Goal: Task Accomplishment & Management: Complete application form

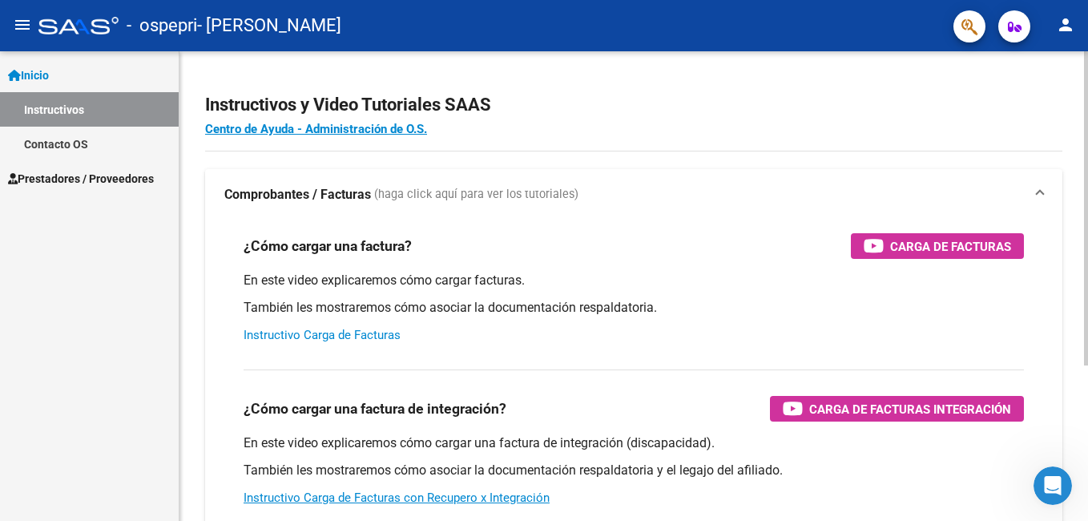
click at [329, 336] on link "Instructivo Carga de Facturas" at bounding box center [322, 335] width 157 height 14
click at [936, 243] on span "Carga de Facturas" at bounding box center [950, 246] width 121 height 20
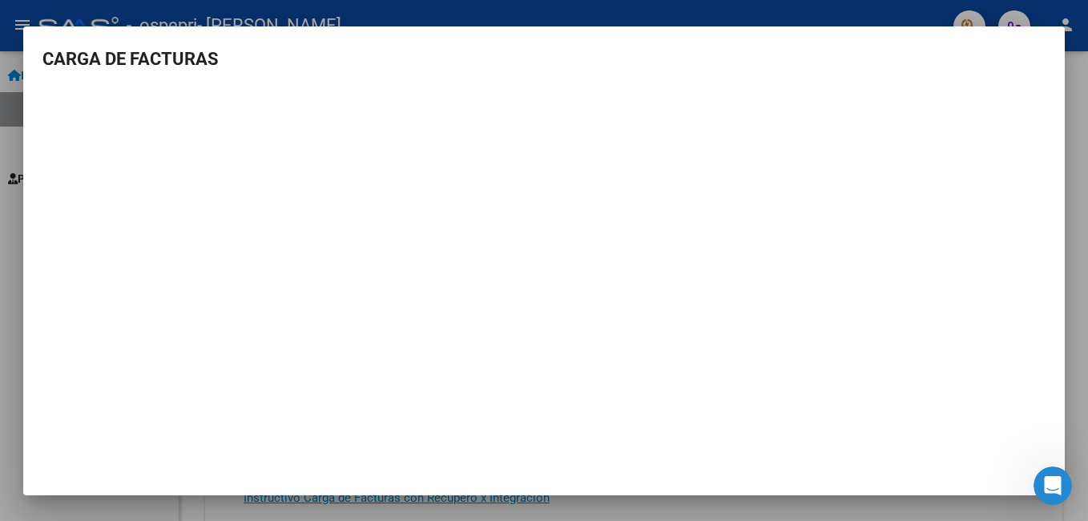
click at [1031, 78] on mat-dialog-content "CARGA DE FACTURAS" at bounding box center [544, 248] width 1042 height 405
click at [1031, 77] on mat-dialog-content "CARGA DE FACTURAS" at bounding box center [544, 248] width 1042 height 405
click at [1030, 77] on mat-dialog-content "CARGA DE FACTURAS" at bounding box center [544, 248] width 1042 height 405
click at [946, 59] on h3 "CARGA DE FACTURAS" at bounding box center [543, 59] width 1003 height 26
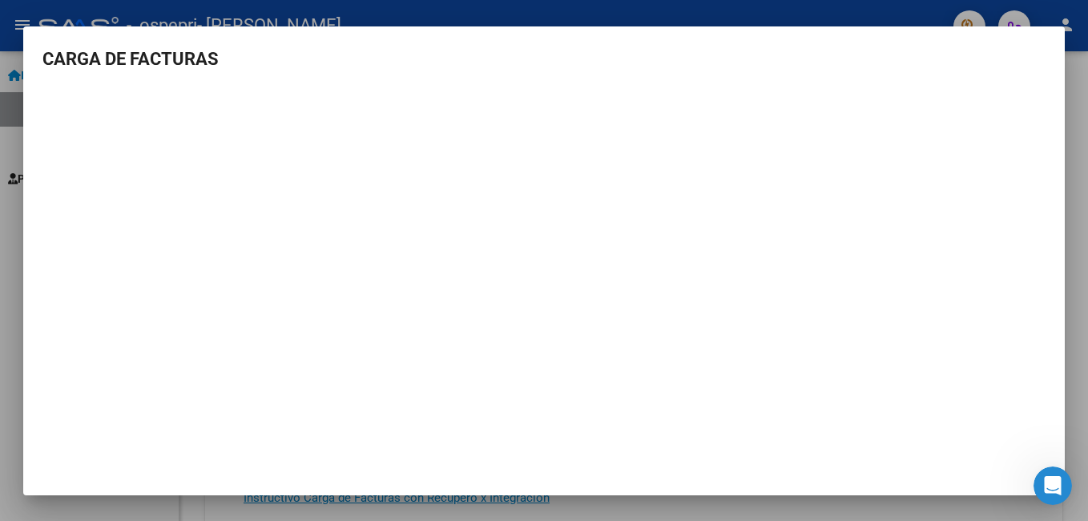
click at [877, 77] on mat-dialog-content "CARGA DE FACTURAS" at bounding box center [544, 248] width 1042 height 405
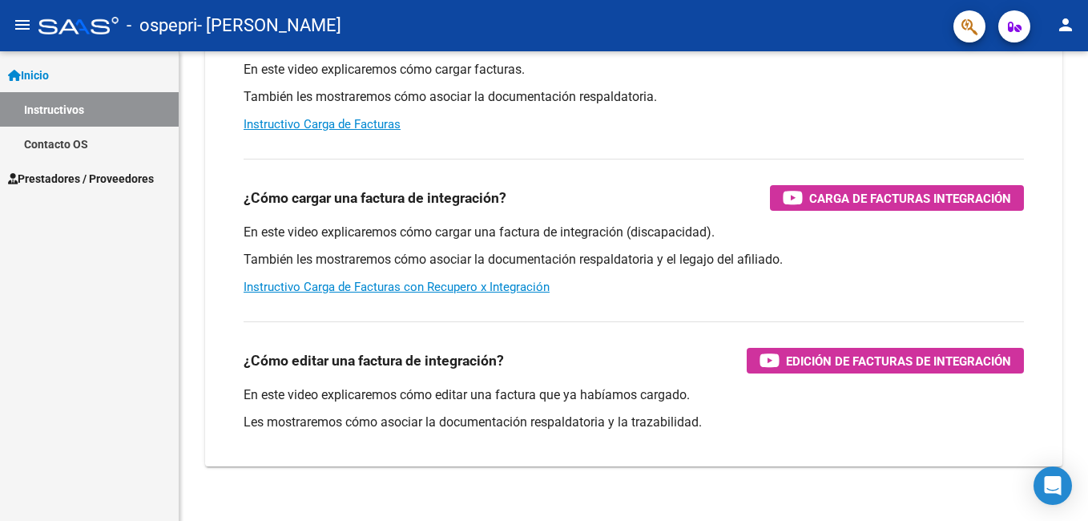
scroll to position [233, 0]
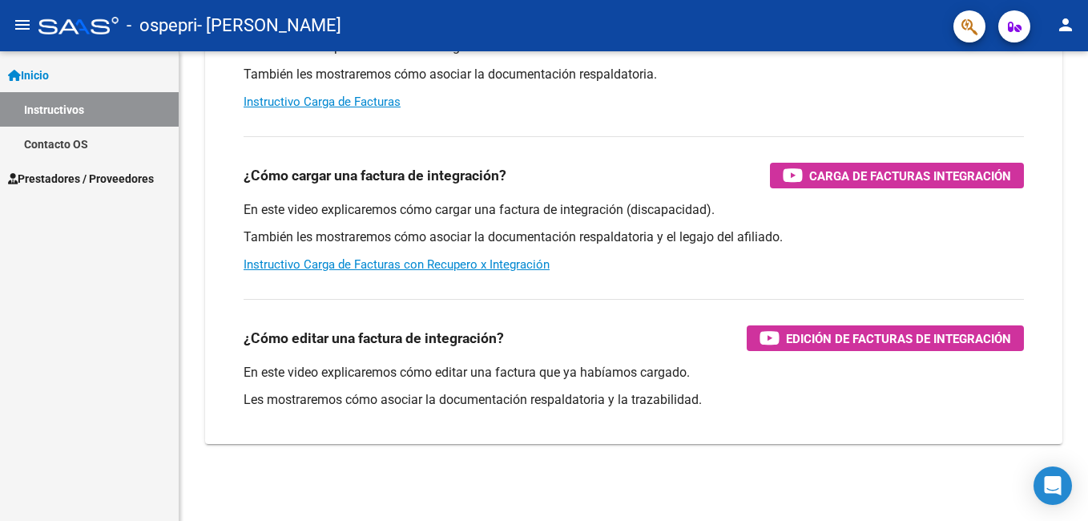
click at [67, 176] on span "Prestadores / Proveedores" at bounding box center [81, 179] width 146 height 18
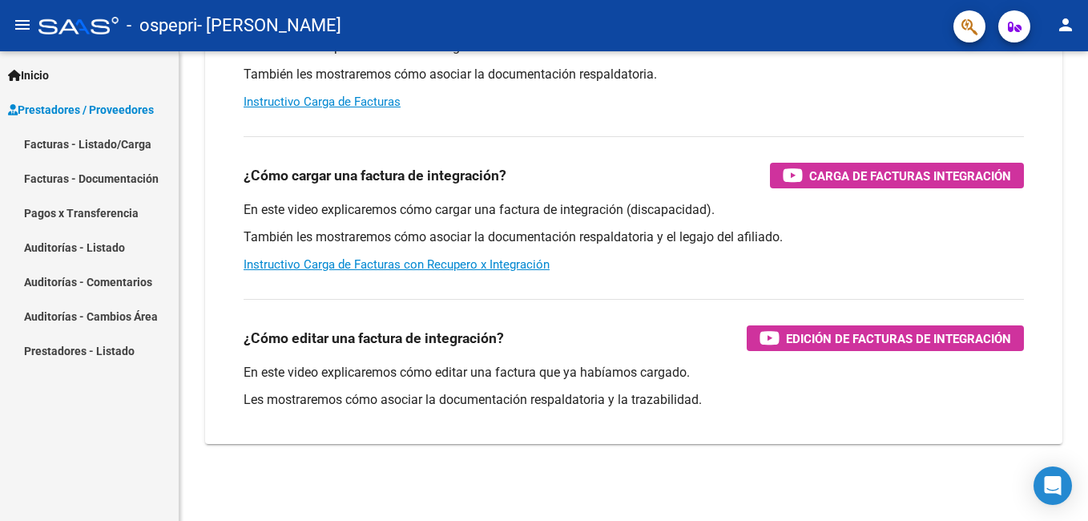
click at [87, 143] on link "Facturas - Listado/Carga" at bounding box center [89, 144] width 179 height 34
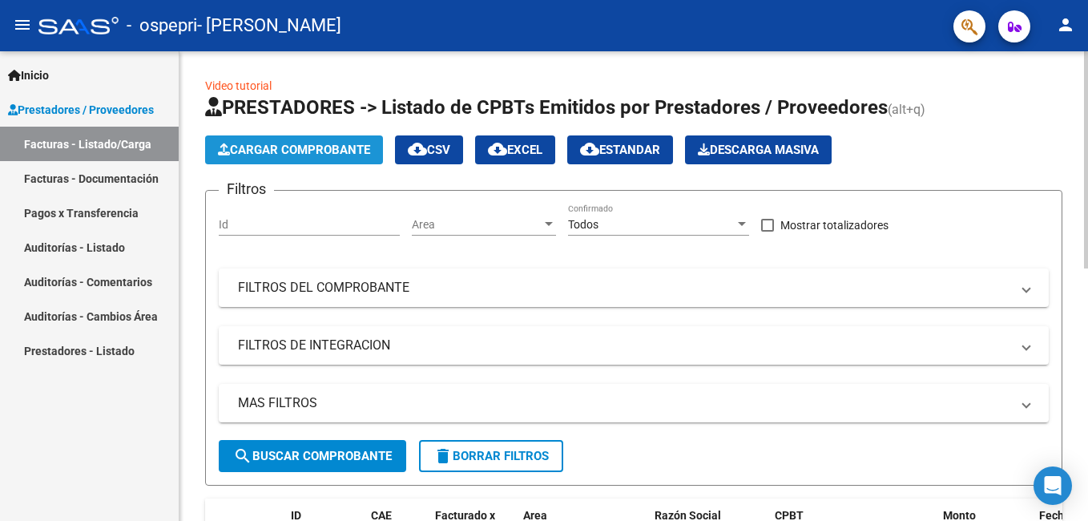
click at [322, 152] on span "Cargar Comprobante" at bounding box center [294, 150] width 152 height 14
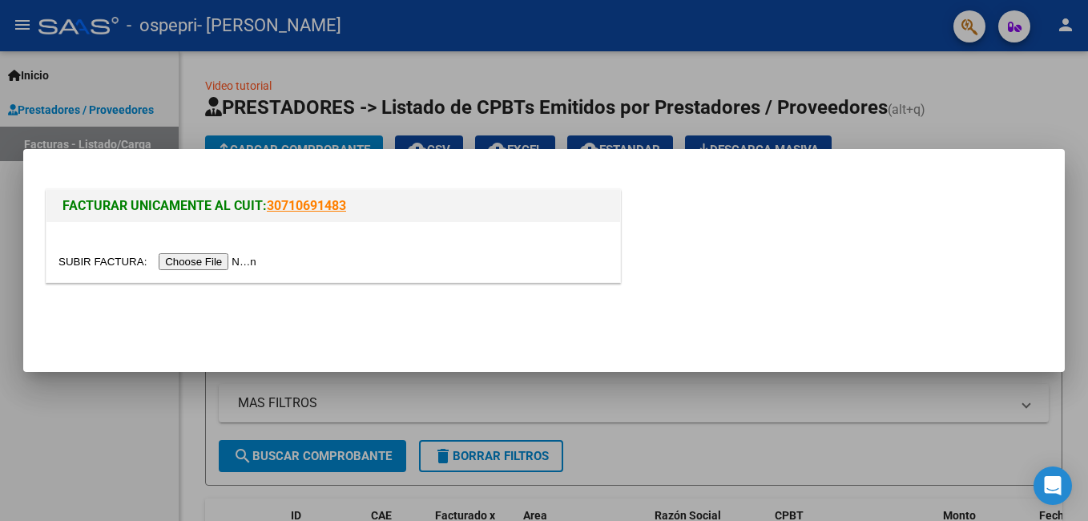
click at [202, 263] on input "file" at bounding box center [160, 261] width 203 height 17
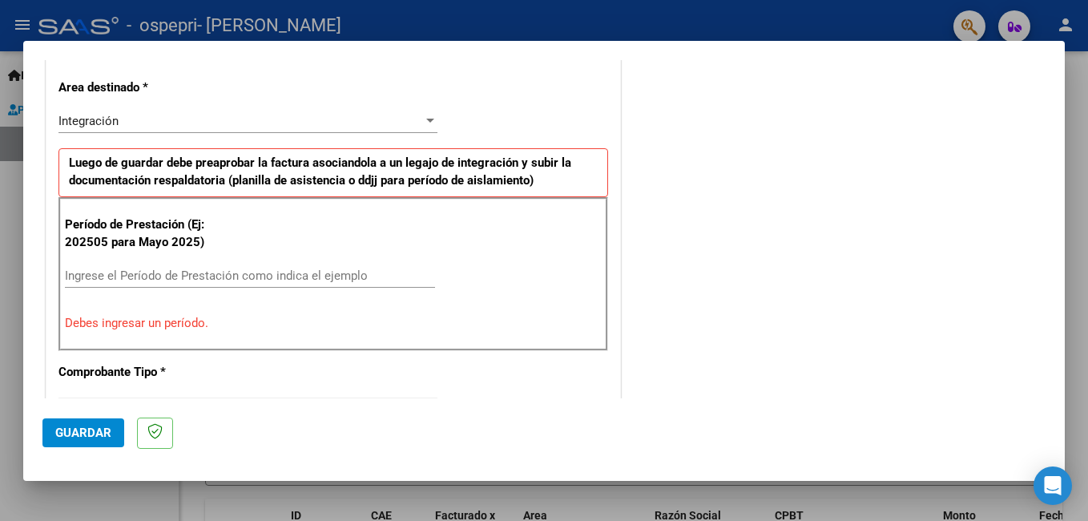
scroll to position [389, 0]
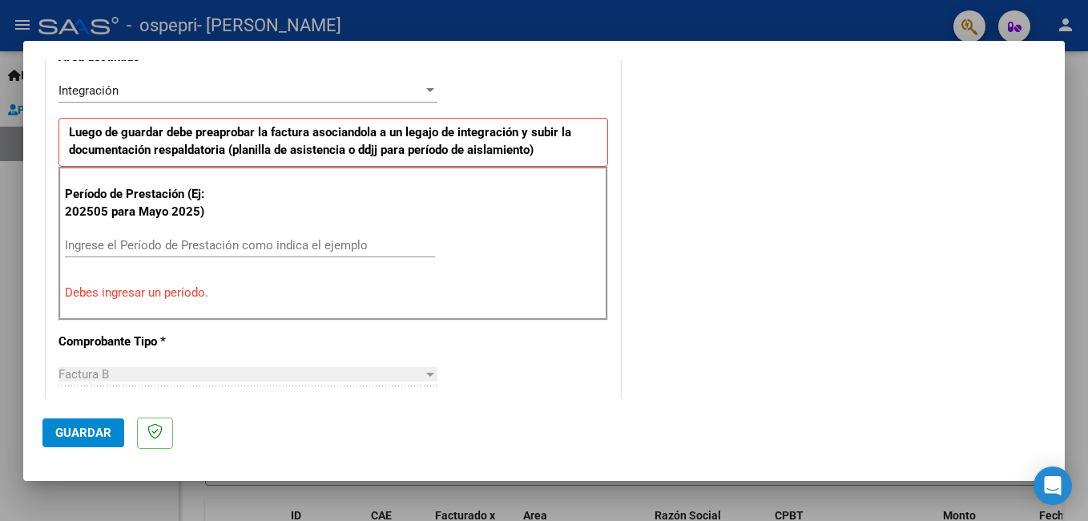
click at [348, 248] on input "Ingrese el Período de Prestación como indica el ejemplo" at bounding box center [250, 245] width 370 height 14
click at [353, 233] on div "Ingrese el Período de Prestación como indica el ejemplo" at bounding box center [250, 245] width 370 height 24
click at [349, 242] on input "Ingrese el Período de Prestación como indica el ejemplo" at bounding box center [250, 245] width 370 height 14
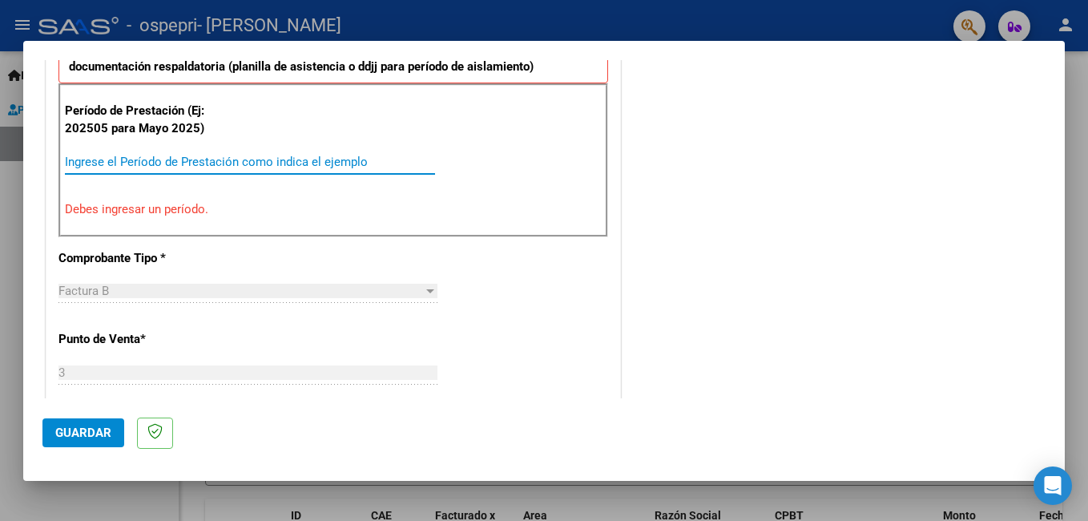
scroll to position [152, 0]
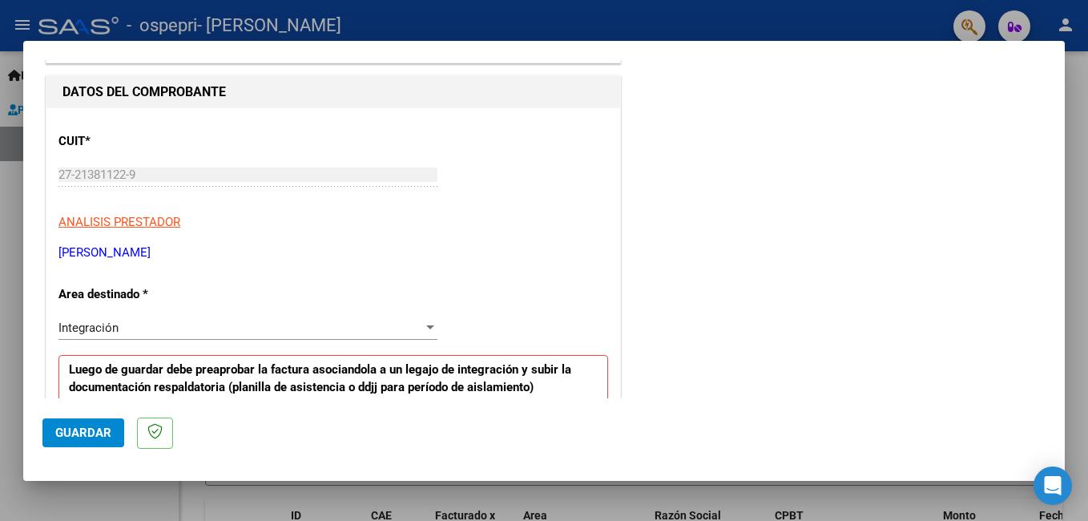
click at [423, 326] on div at bounding box center [430, 327] width 14 height 13
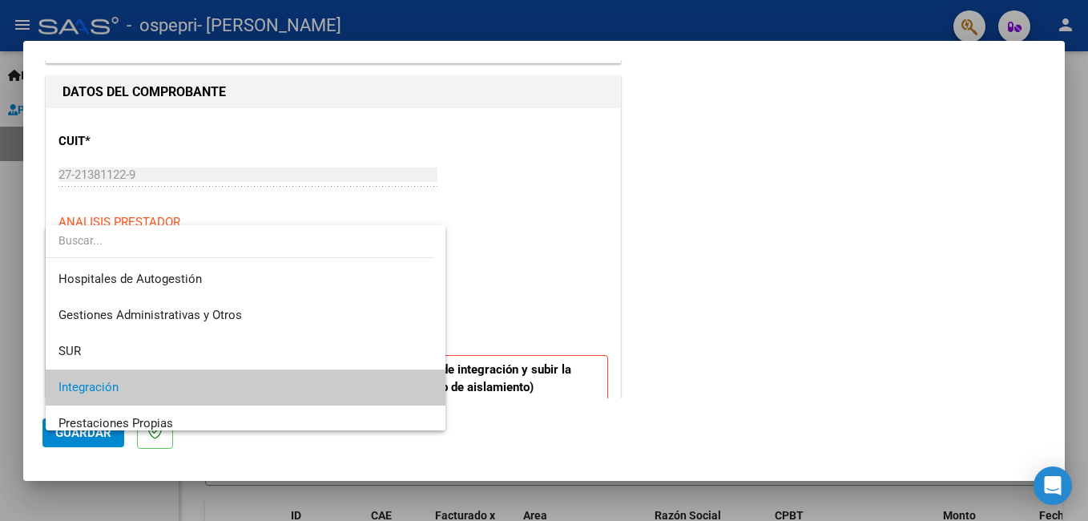
scroll to position [60, 0]
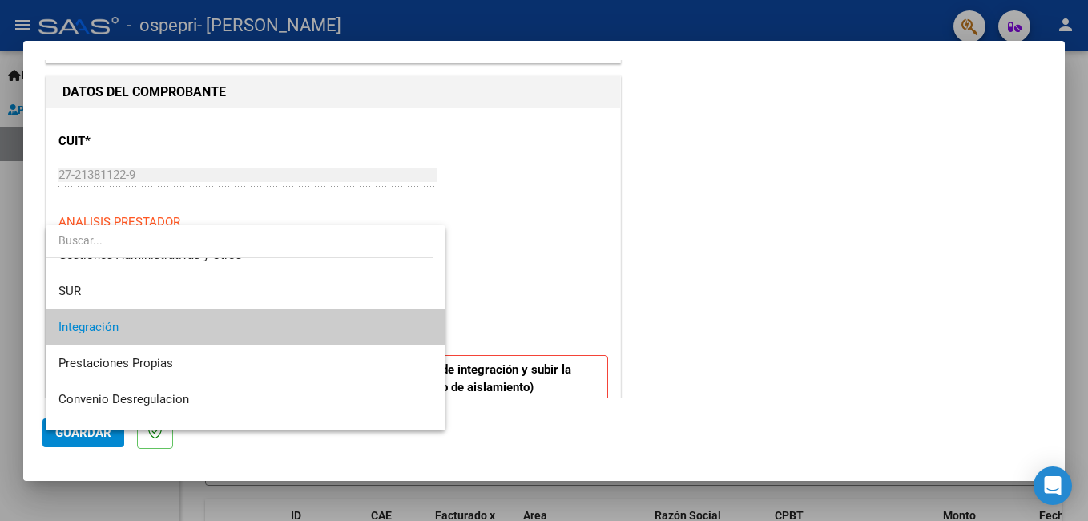
click at [752, 231] on div at bounding box center [544, 260] width 1088 height 521
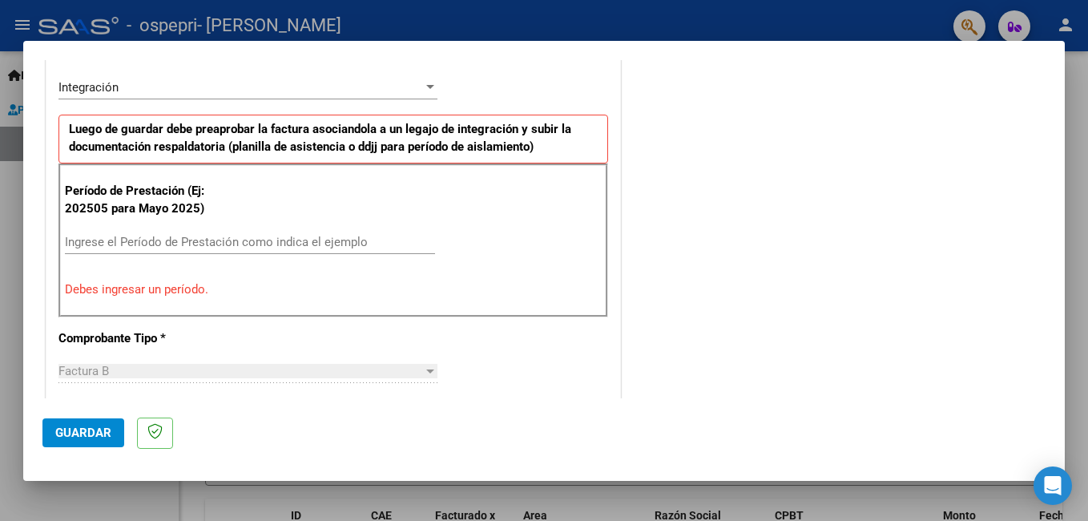
scroll to position [473, 0]
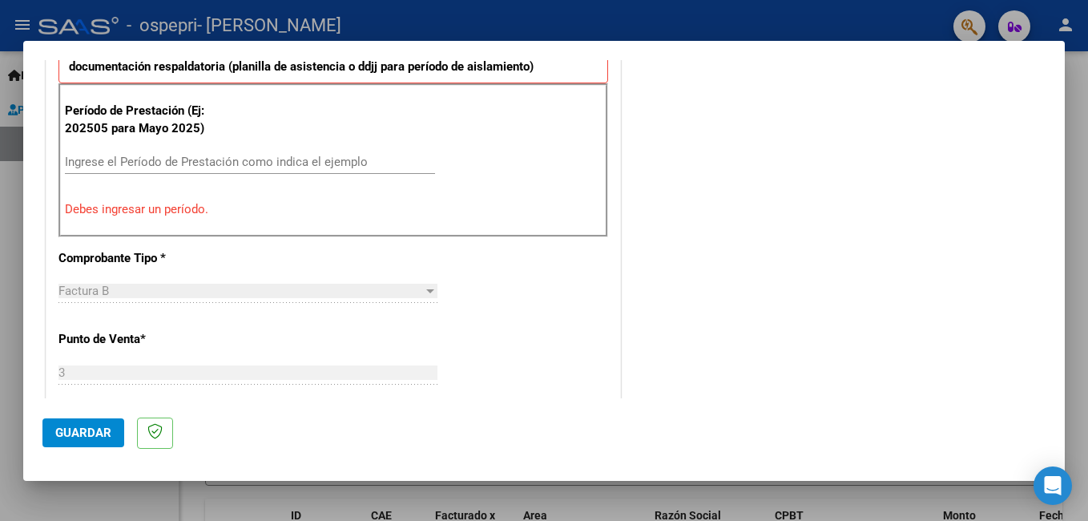
click at [426, 289] on div at bounding box center [430, 291] width 8 height 4
click at [426, 290] on div at bounding box center [430, 291] width 8 height 4
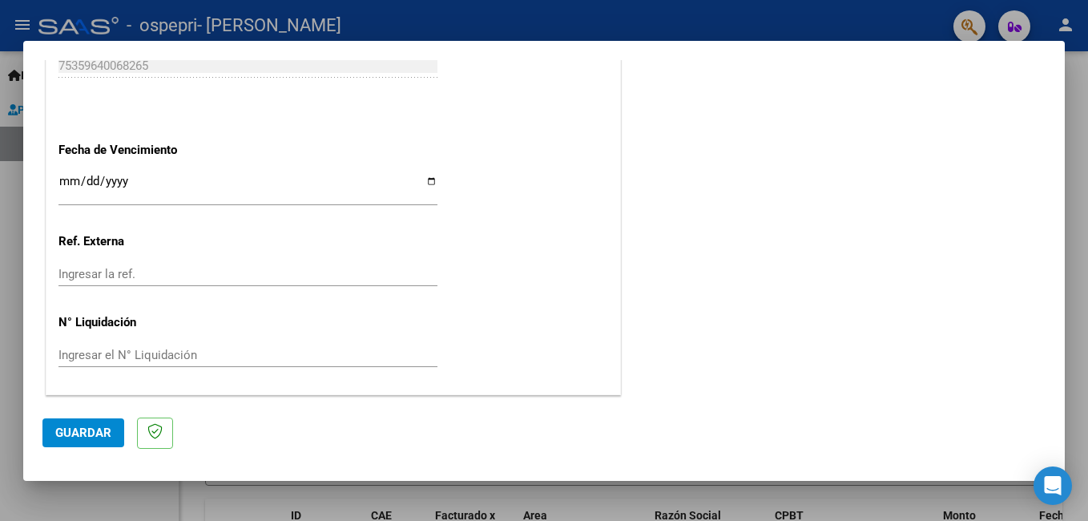
scroll to position [873, 0]
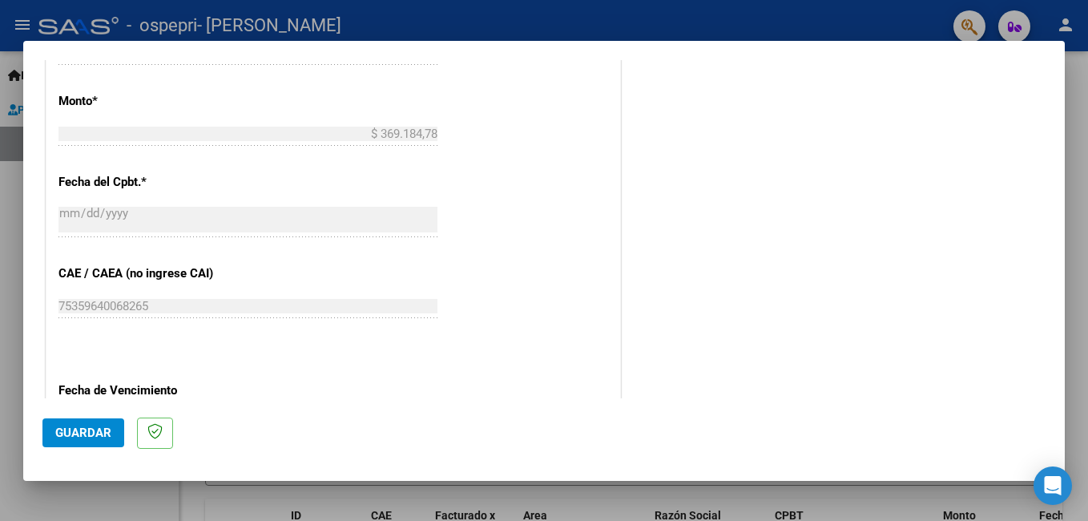
click at [84, 426] on span "Guardar" at bounding box center [83, 433] width 56 height 14
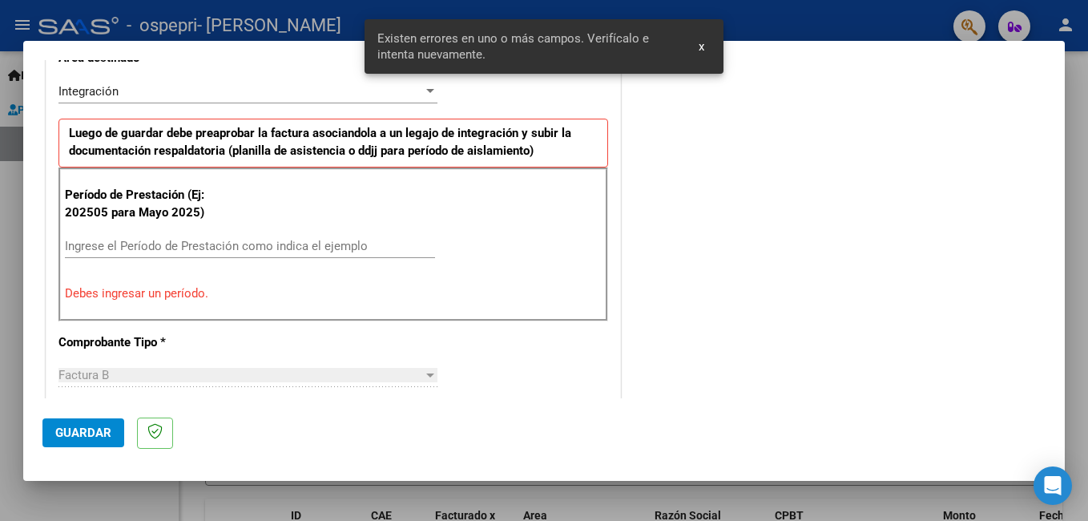
scroll to position [309, 0]
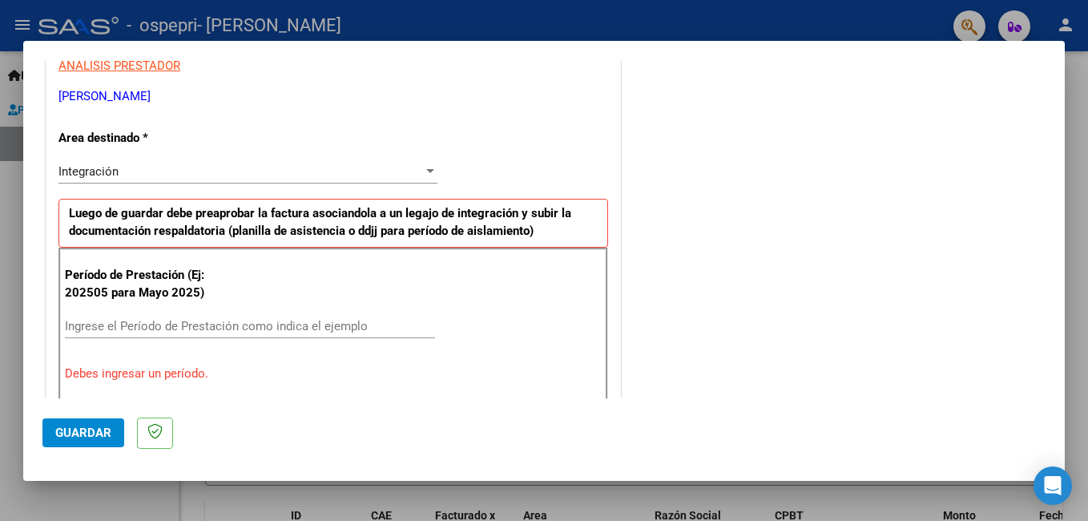
click at [696, 50] on mat-dialog-container "COMPROBANTE VER COMPROBANTE El comprobante fue leído exitosamente. DATOS DEL CO…" at bounding box center [544, 261] width 1042 height 440
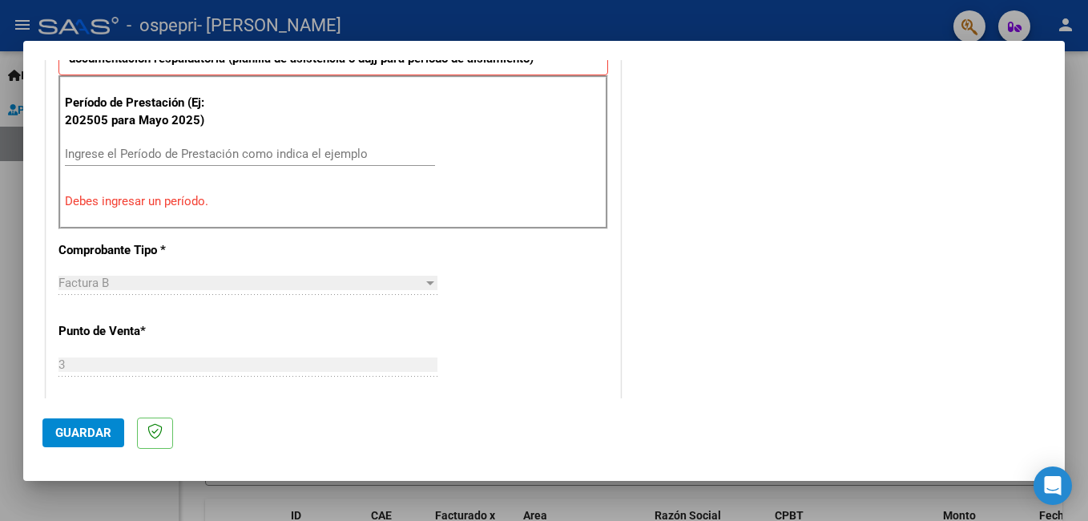
scroll to position [561, 0]
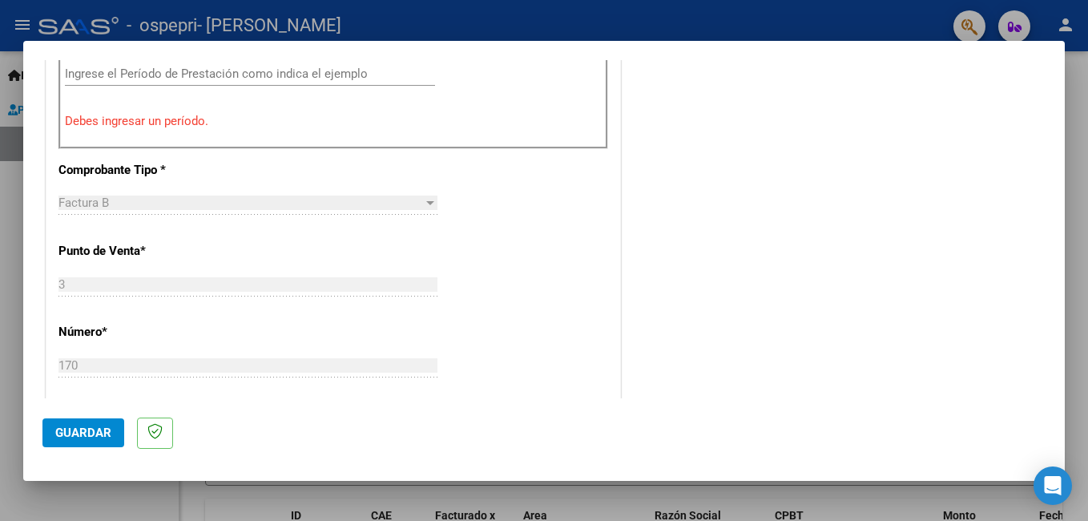
click at [428, 204] on div at bounding box center [430, 203] width 8 height 4
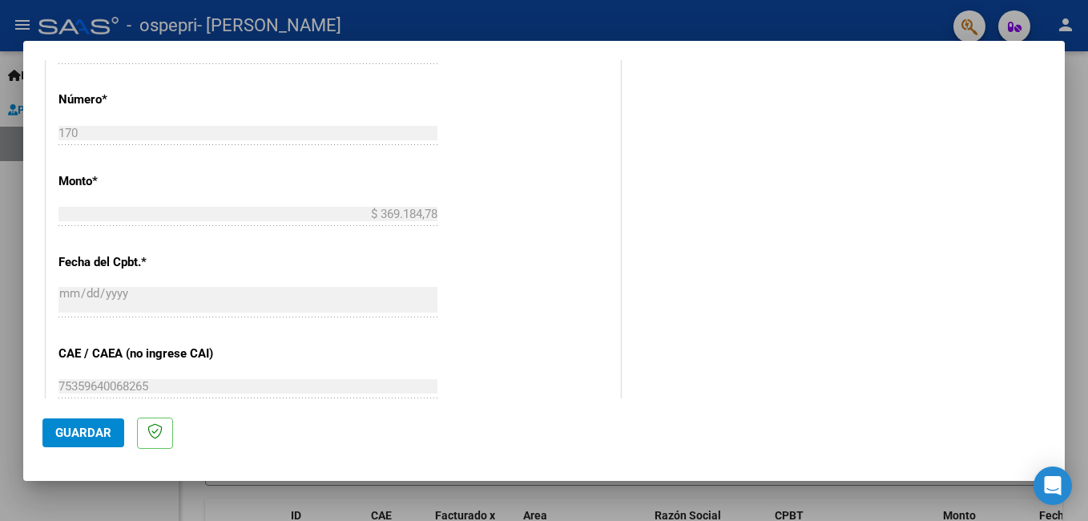
scroll to position [232, 0]
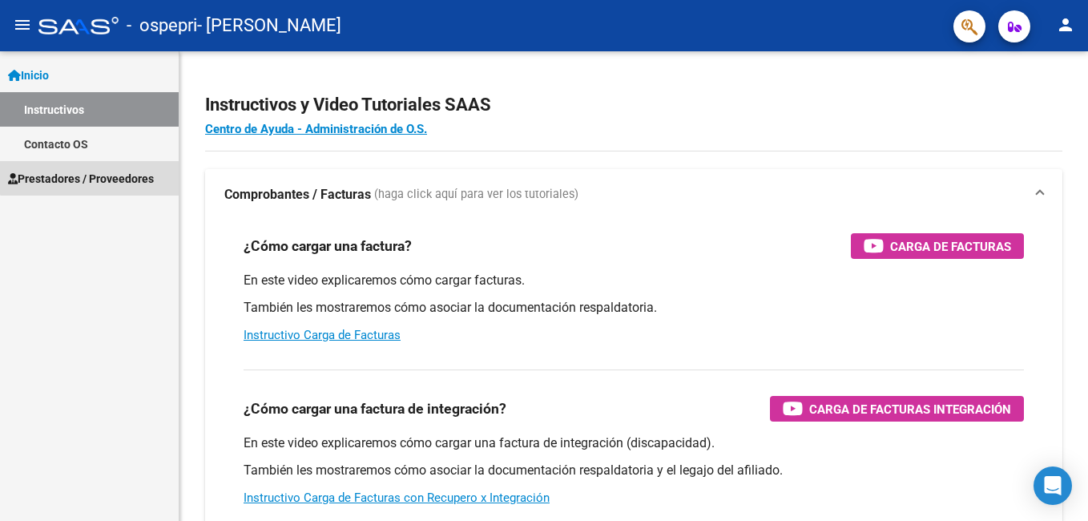
click at [102, 172] on span "Prestadores / Proveedores" at bounding box center [81, 179] width 146 height 18
click at [99, 173] on span "Prestadores / Proveedores" at bounding box center [81, 179] width 146 height 18
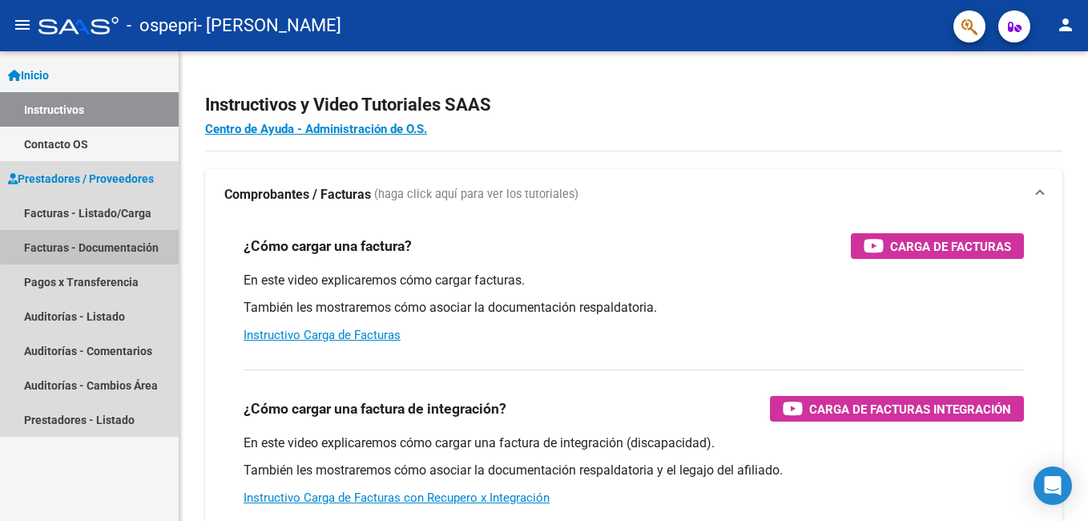
click at [121, 243] on link "Facturas - Documentación" at bounding box center [89, 247] width 179 height 34
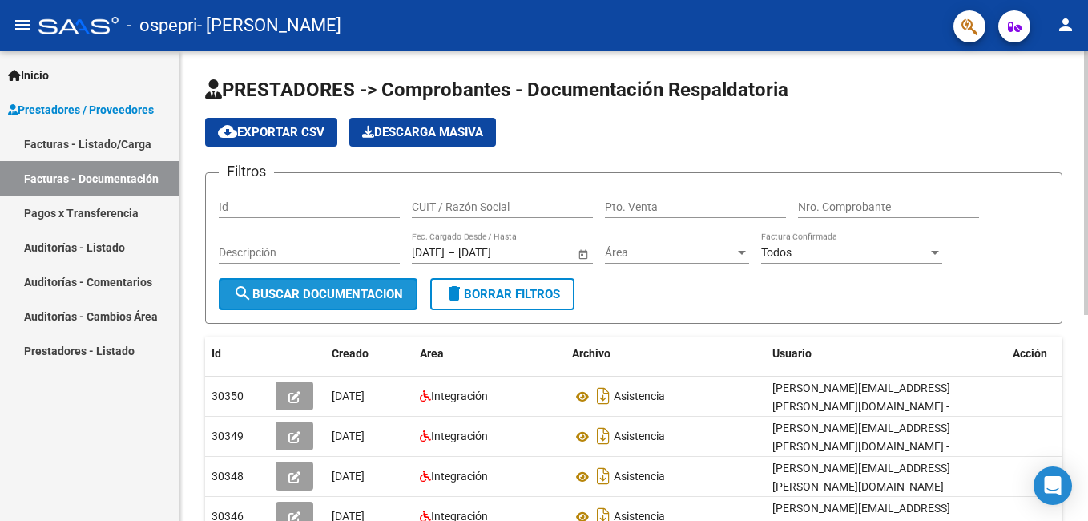
click at [308, 287] on span "search Buscar Documentacion" at bounding box center [318, 294] width 170 height 14
click at [434, 253] on input "09/03/2025" at bounding box center [428, 253] width 33 height 14
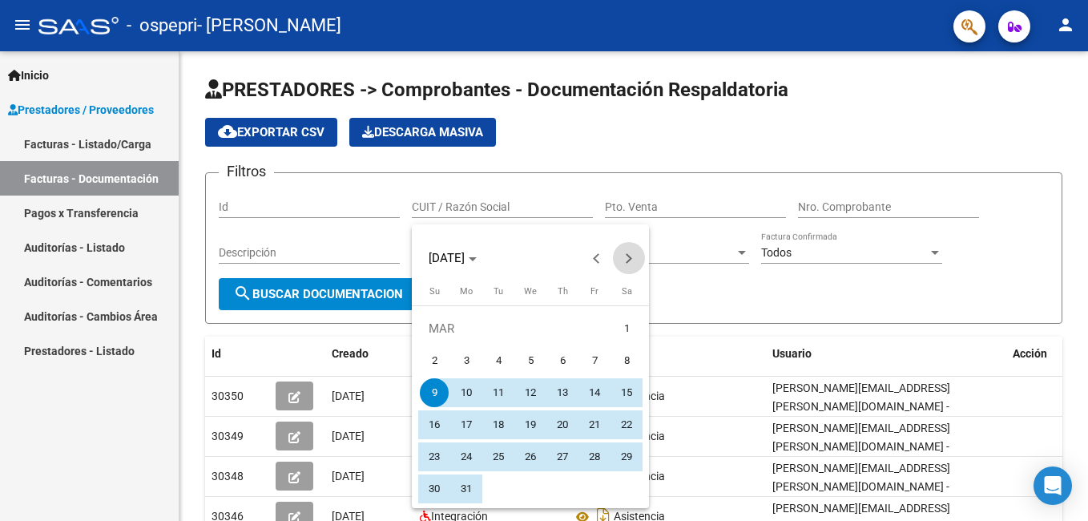
click at [629, 257] on button "Next month" at bounding box center [629, 258] width 32 height 32
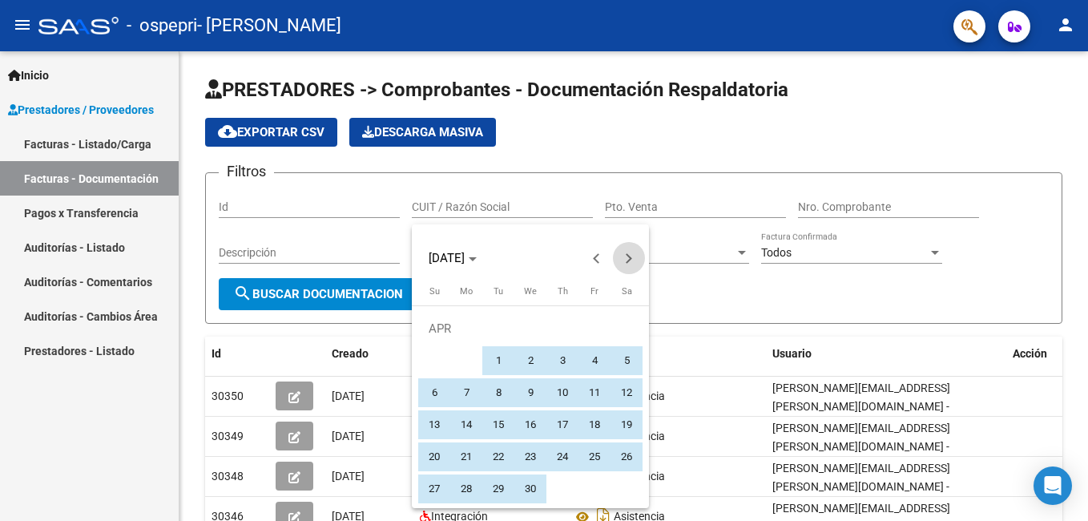
click at [629, 257] on button "Next month" at bounding box center [629, 258] width 32 height 32
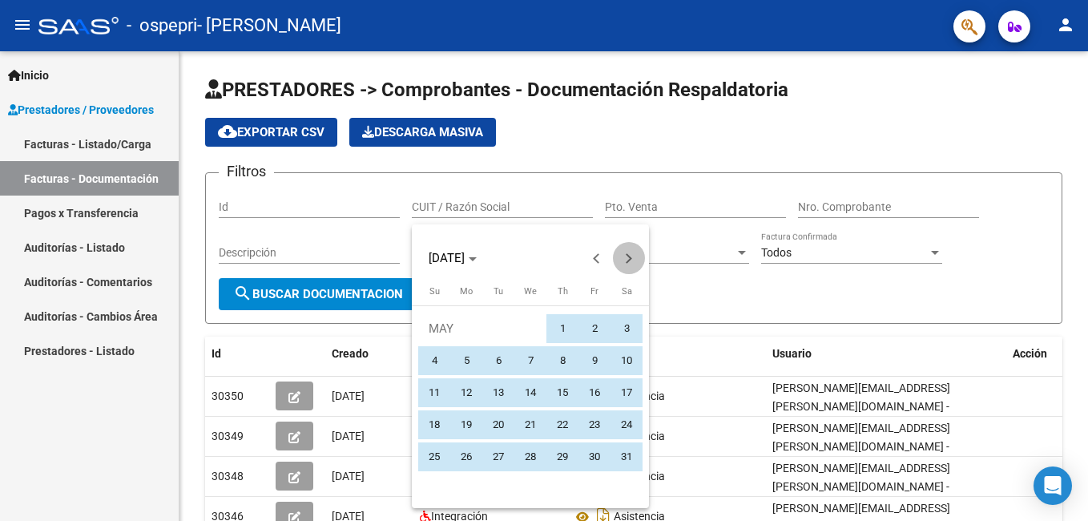
click at [629, 257] on button "Next month" at bounding box center [629, 258] width 32 height 32
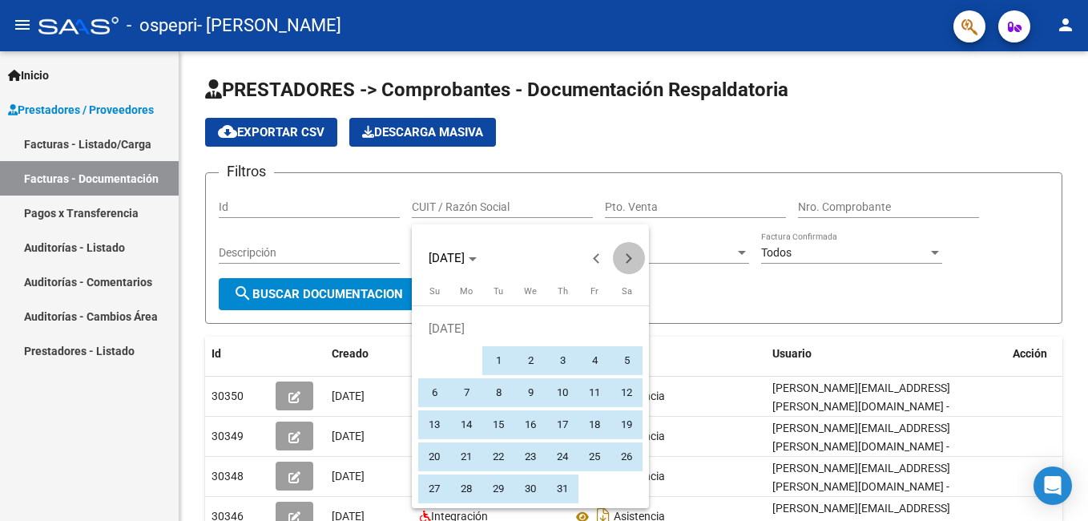
click at [629, 257] on button "Next month" at bounding box center [629, 258] width 32 height 32
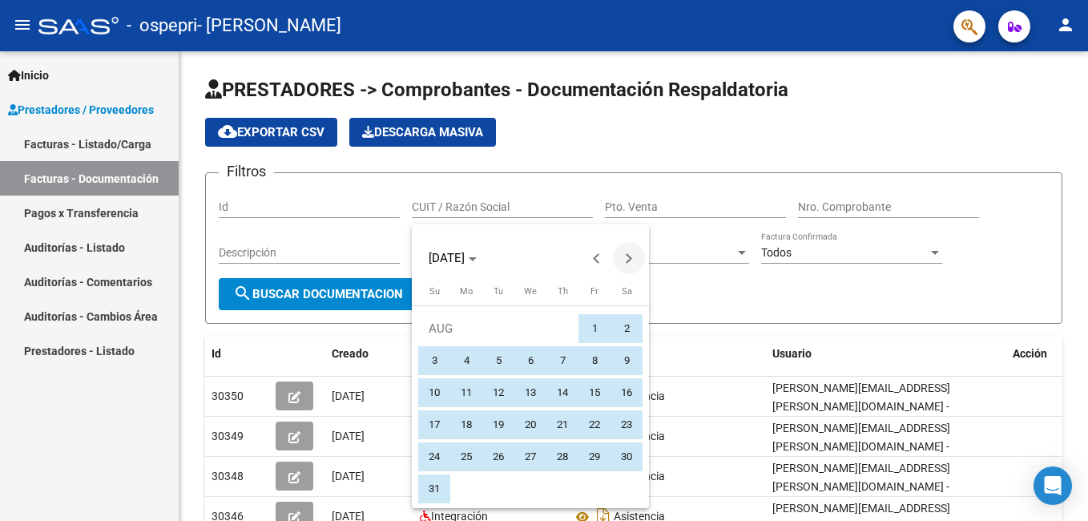
click at [629, 257] on button "Next month" at bounding box center [629, 258] width 32 height 32
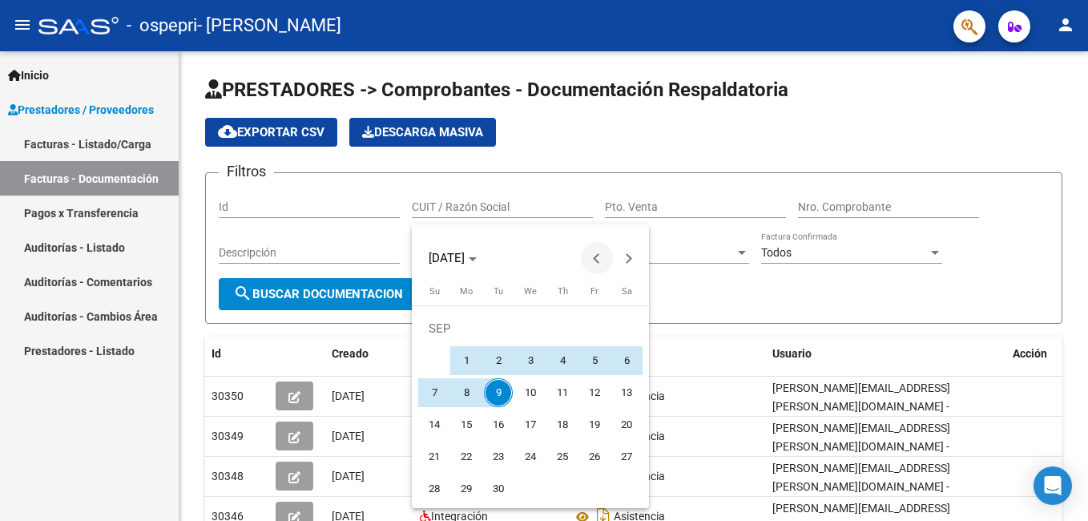
click at [593, 260] on span "Previous month" at bounding box center [597, 258] width 32 height 32
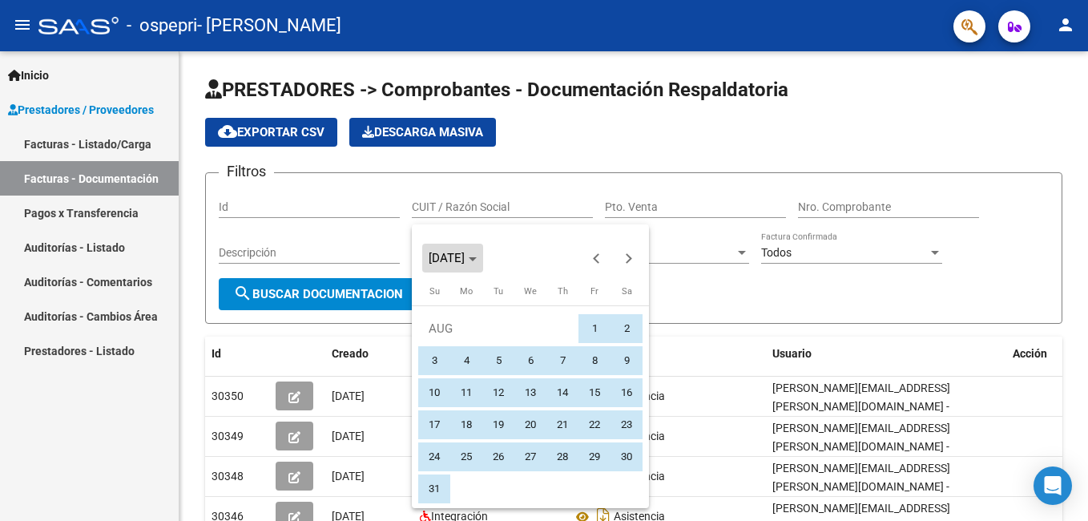
click at [449, 252] on span "AUG 2025" at bounding box center [447, 258] width 36 height 14
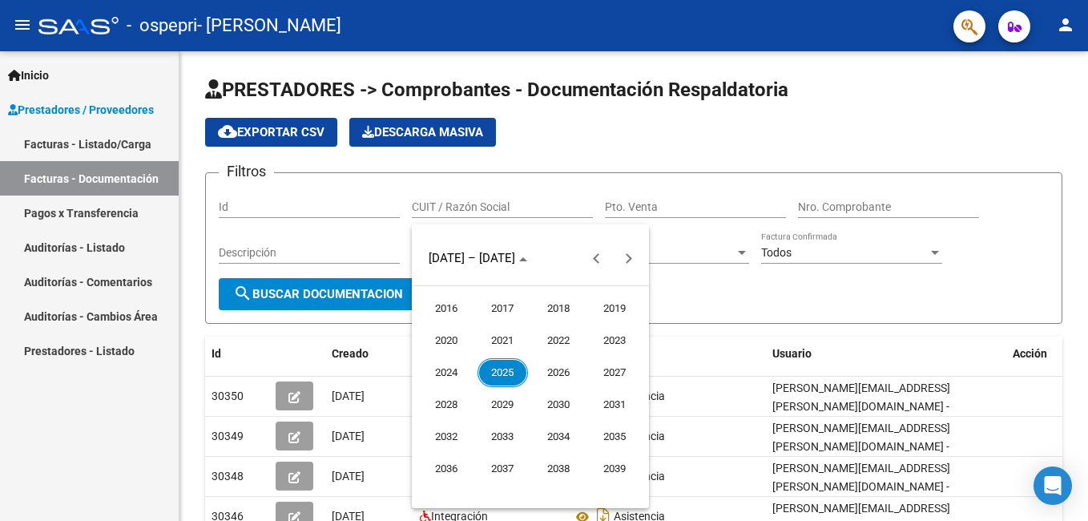
click at [490, 371] on span "2025" at bounding box center [503, 372] width 50 height 29
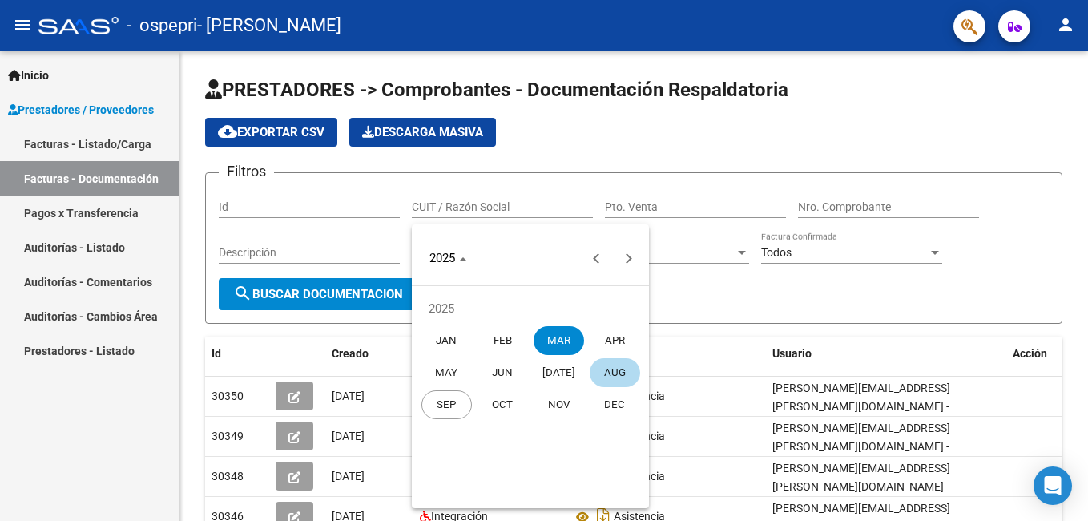
click at [358, 243] on div at bounding box center [544, 260] width 1088 height 521
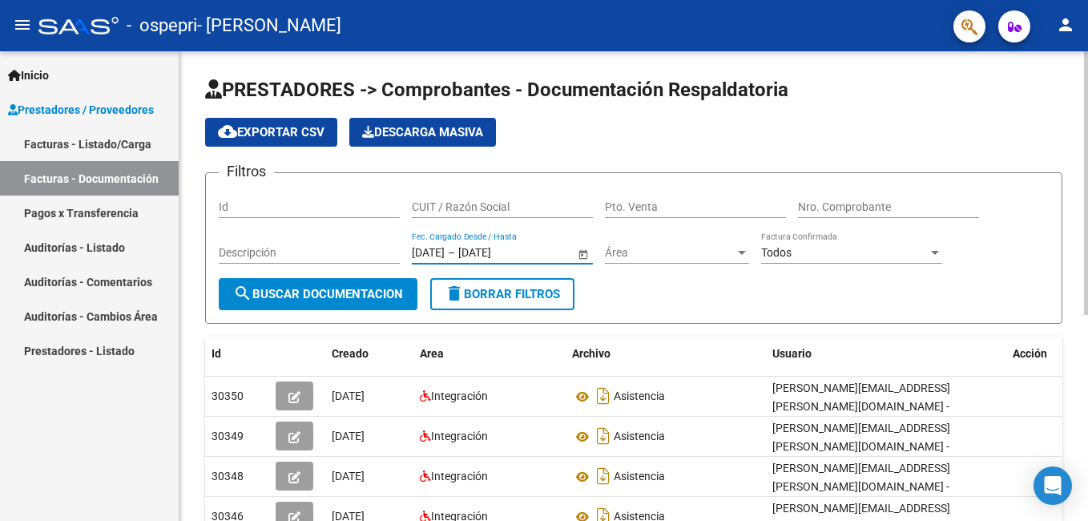
click at [440, 252] on input "09/03/2025" at bounding box center [428, 253] width 33 height 14
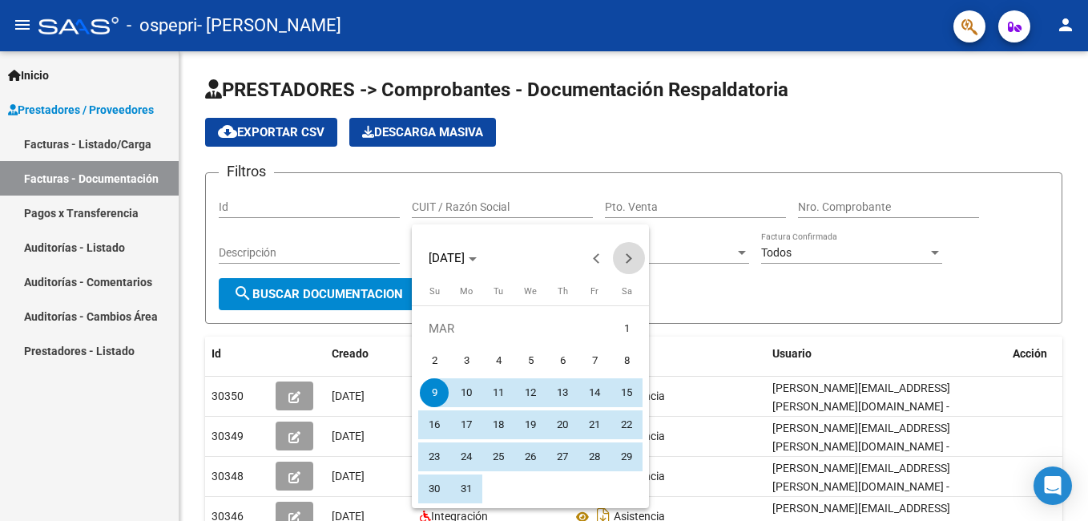
click at [627, 260] on button "Next month" at bounding box center [629, 258] width 32 height 32
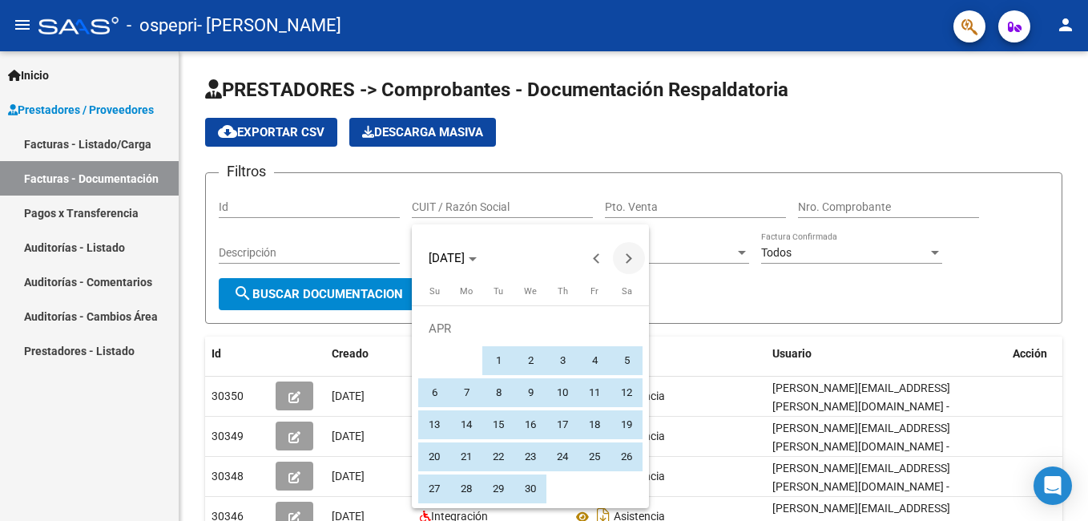
click at [627, 260] on button "Next month" at bounding box center [629, 258] width 32 height 32
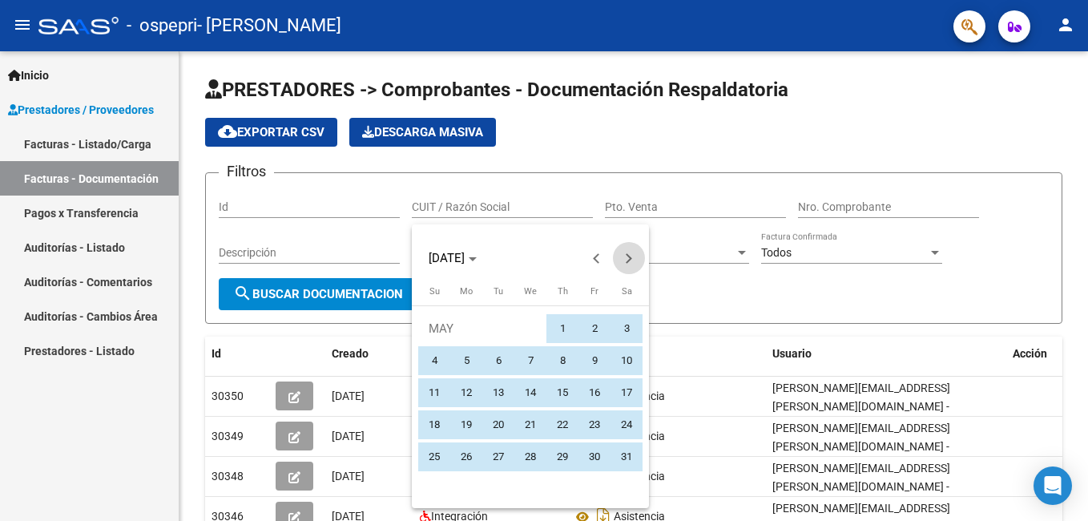
click at [627, 260] on button "Next month" at bounding box center [629, 258] width 32 height 32
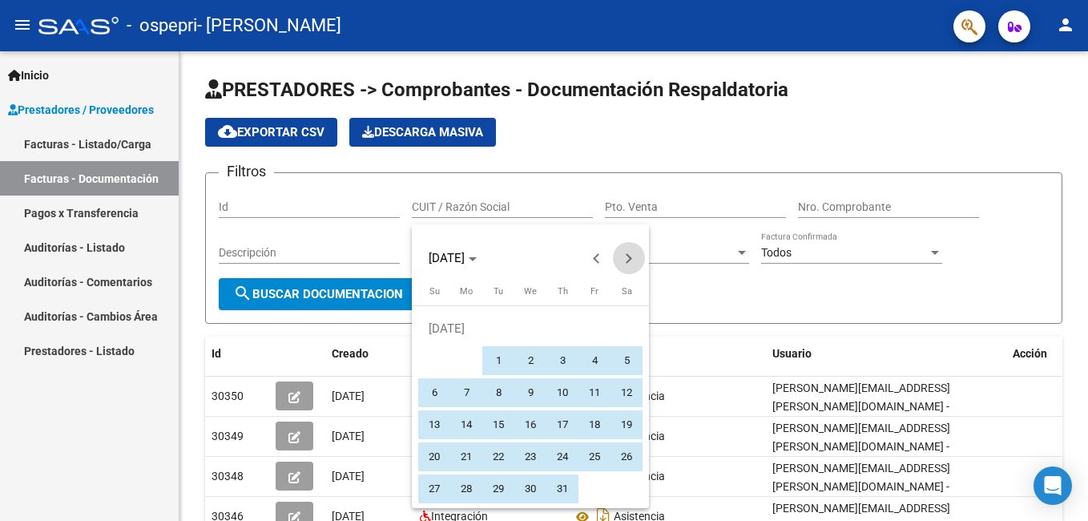
click at [627, 260] on button "Next month" at bounding box center [629, 258] width 32 height 32
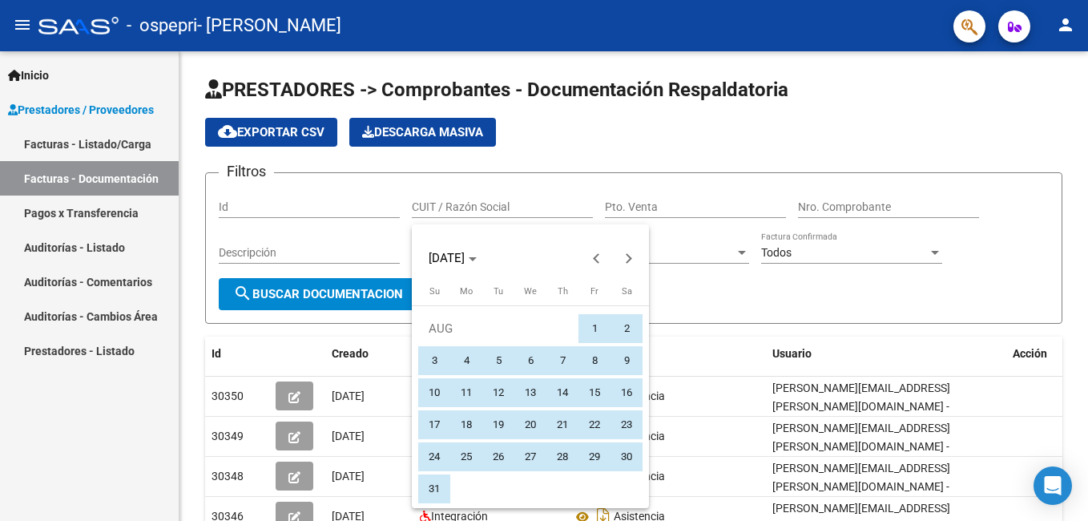
click at [434, 489] on span "31" at bounding box center [434, 488] width 29 height 29
type input "31/08/2025"
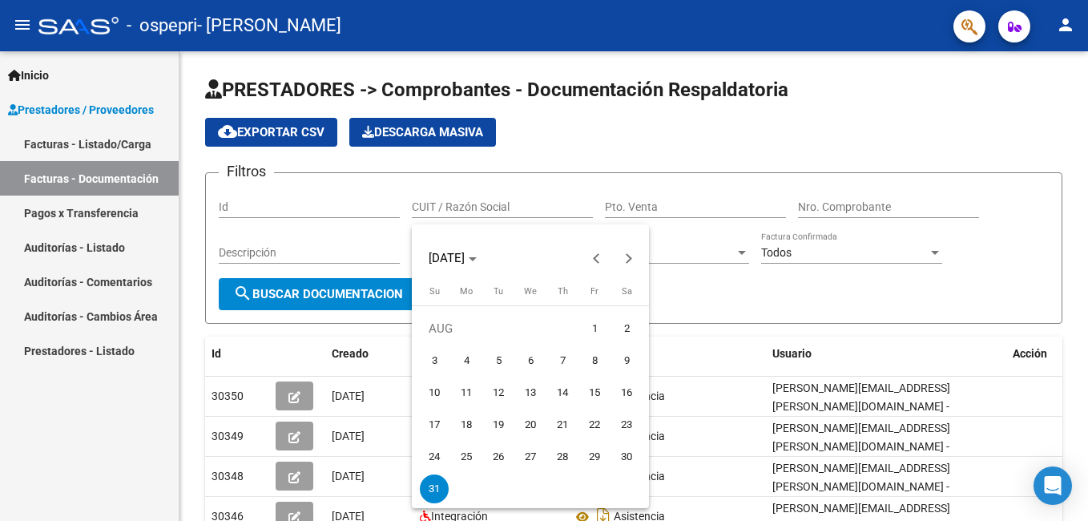
click at [362, 232] on div at bounding box center [544, 260] width 1088 height 521
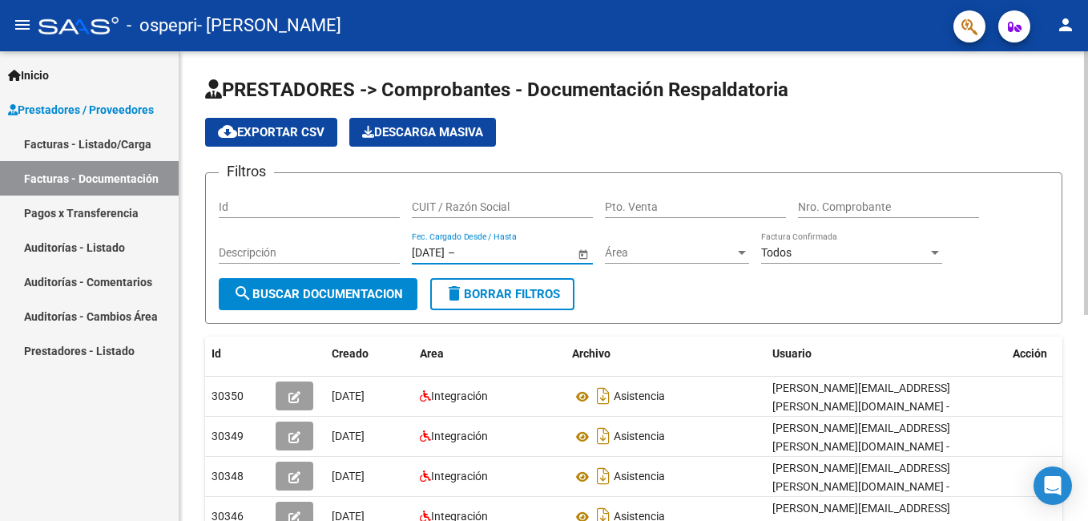
click at [424, 249] on input "31/08/2025" at bounding box center [428, 253] width 33 height 14
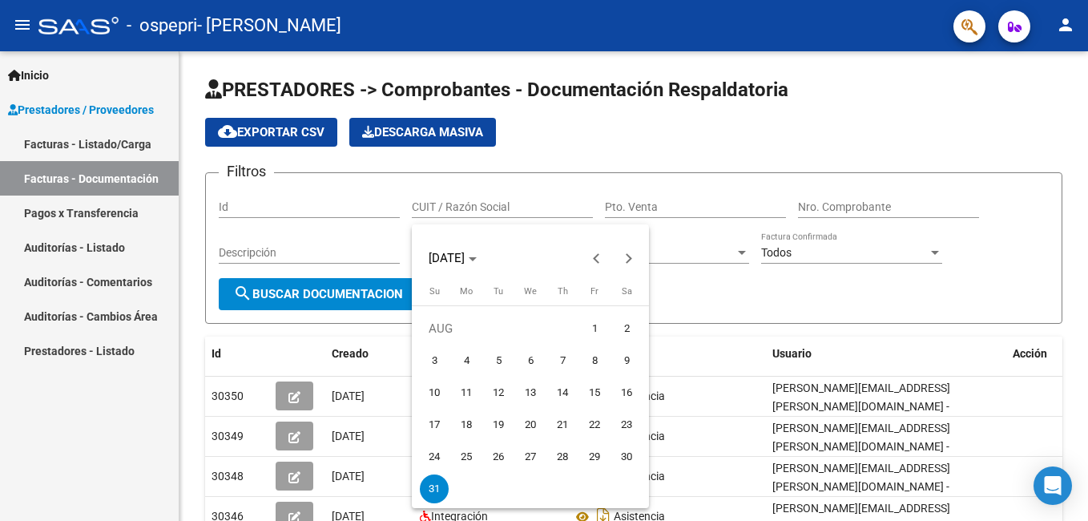
click at [598, 321] on span "1" at bounding box center [594, 328] width 29 height 29
type input "01/08/2025"
click at [341, 246] on div at bounding box center [544, 260] width 1088 height 521
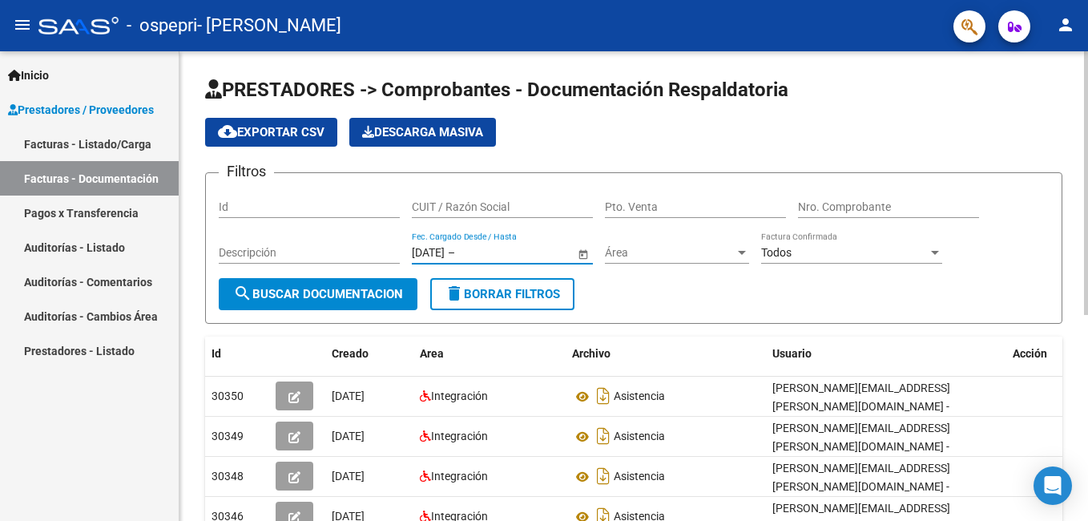
click at [501, 248] on input "text" at bounding box center [497, 253] width 79 height 14
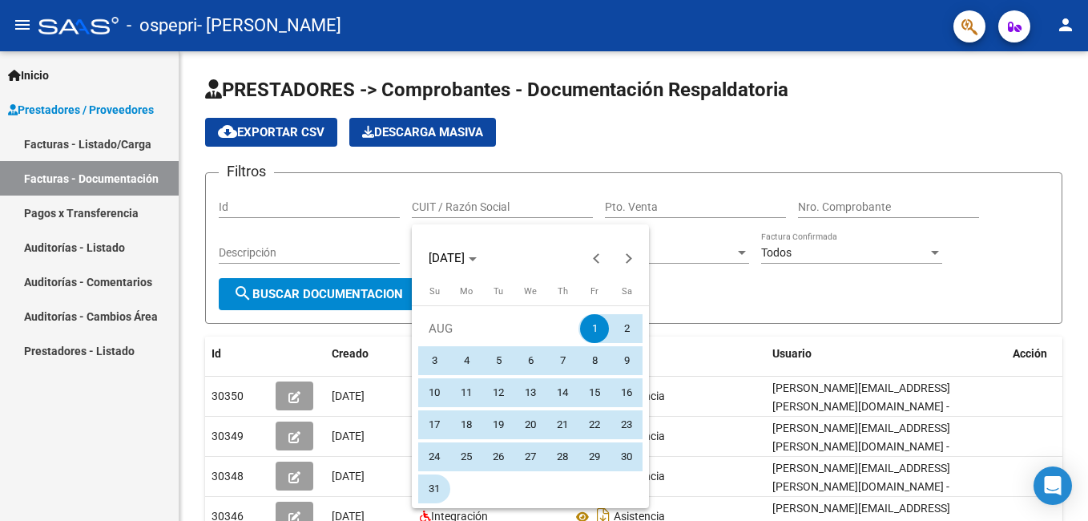
click at [435, 484] on span "31" at bounding box center [434, 488] width 29 height 29
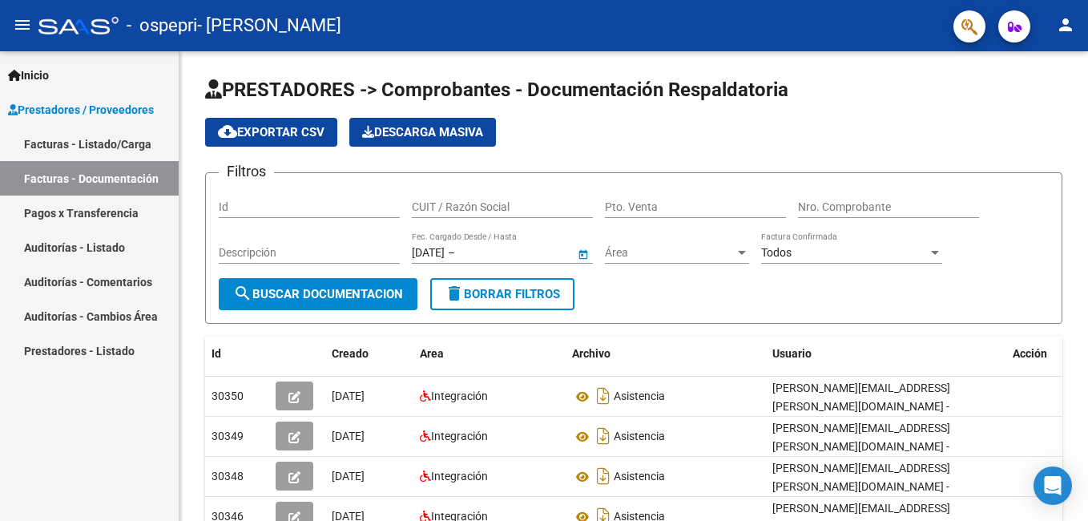
type input "31/08/2025"
click at [740, 254] on div at bounding box center [742, 253] width 8 height 4
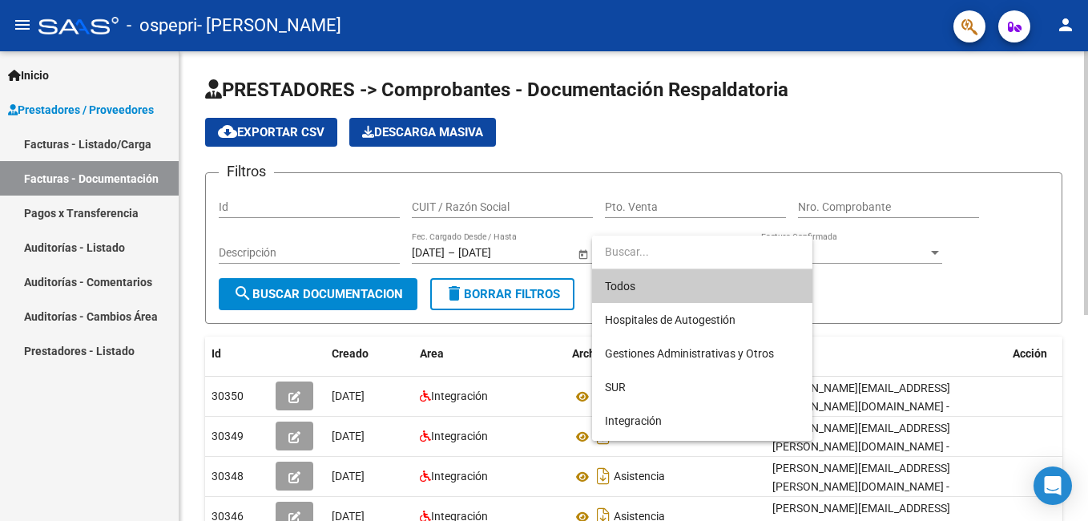
click at [330, 234] on div at bounding box center [544, 260] width 1088 height 521
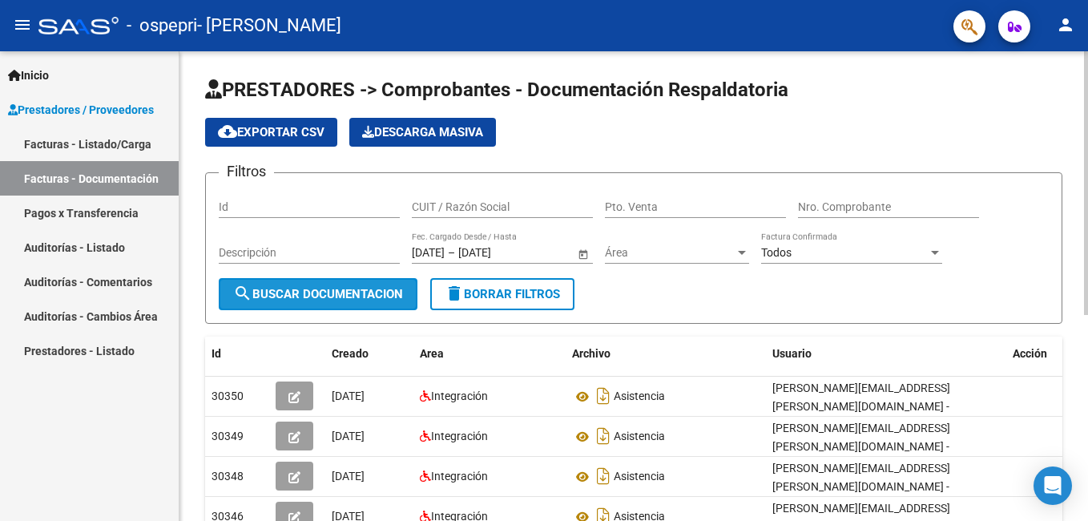
click at [351, 295] on span "search Buscar Documentacion" at bounding box center [318, 294] width 170 height 14
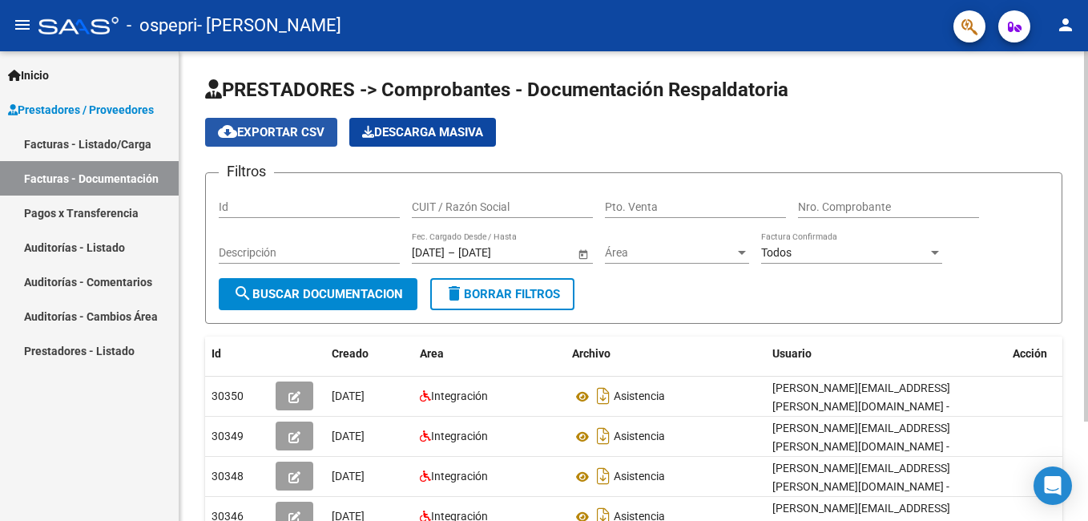
click at [289, 126] on span "cloud_download Exportar CSV" at bounding box center [271, 132] width 107 height 14
click at [661, 137] on div "cloud_download Exportar CSV Descarga Masiva" at bounding box center [633, 132] width 857 height 29
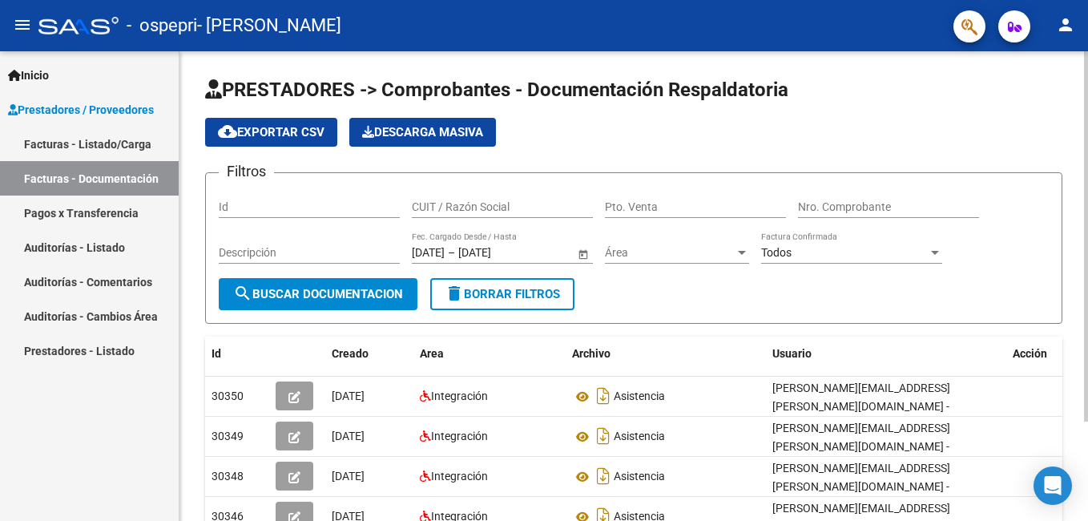
drag, startPoint x: 661, startPoint y: 137, endPoint x: 599, endPoint y: 132, distance: 62.7
click at [623, 128] on div "cloud_download Exportar CSV Descarga Masiva" at bounding box center [633, 132] width 857 height 29
click at [254, 205] on input "Id" at bounding box center [309, 207] width 181 height 14
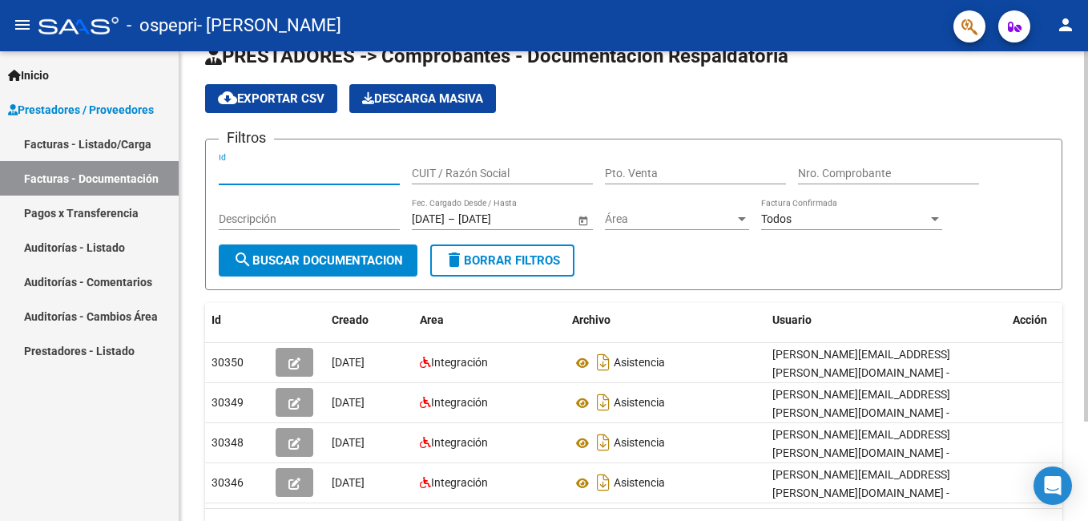
scroll to position [80, 0]
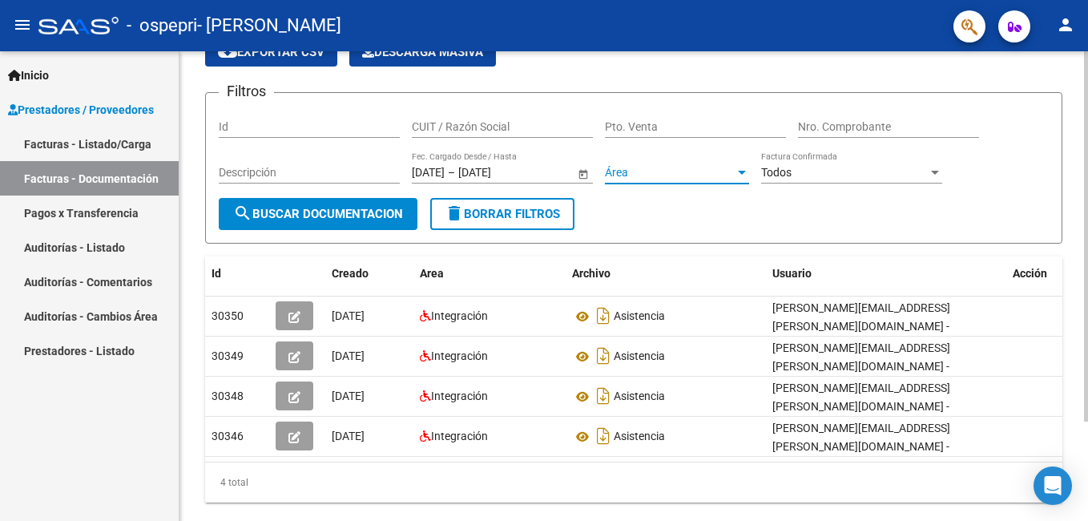
click at [738, 172] on div at bounding box center [742, 173] width 8 height 4
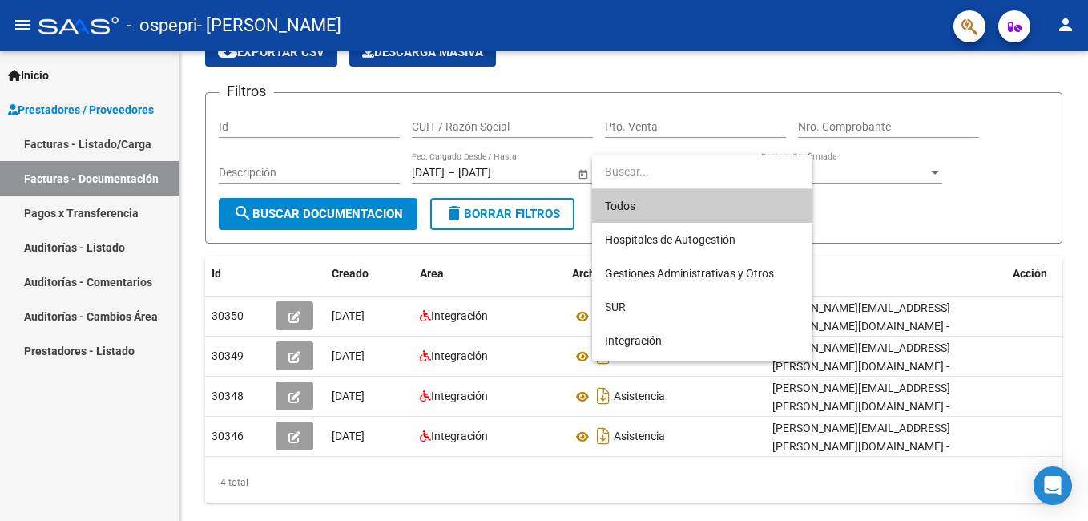
click at [343, 169] on div at bounding box center [544, 260] width 1088 height 521
